Goal: Entertainment & Leisure: Browse casually

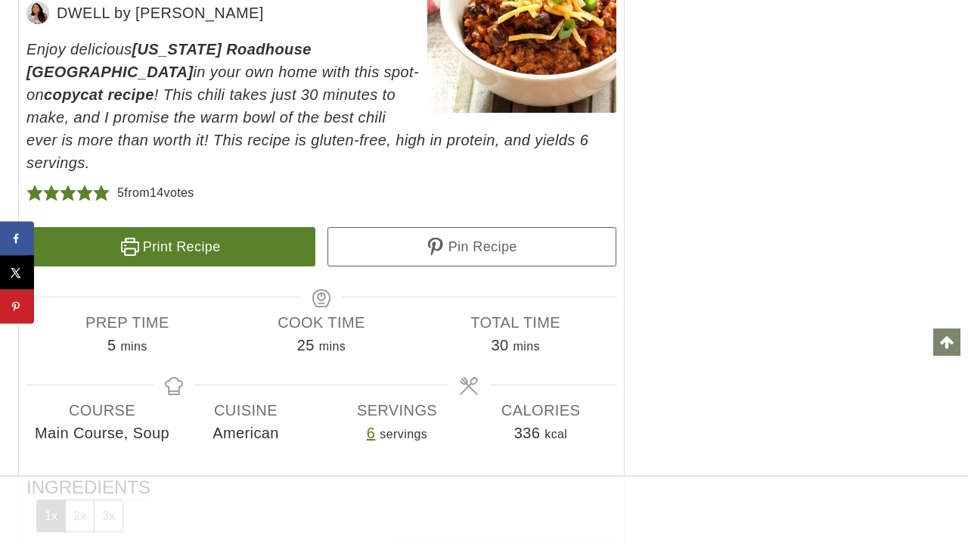
scroll to position [15378, 0]
